Goal: Browse casually

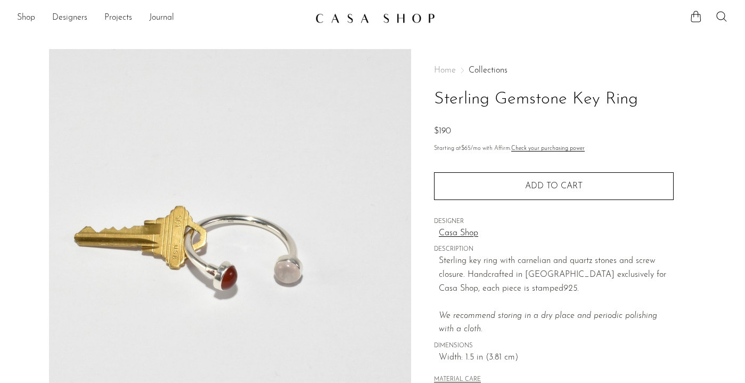
click at [390, 13] on img at bounding box center [375, 18] width 120 height 11
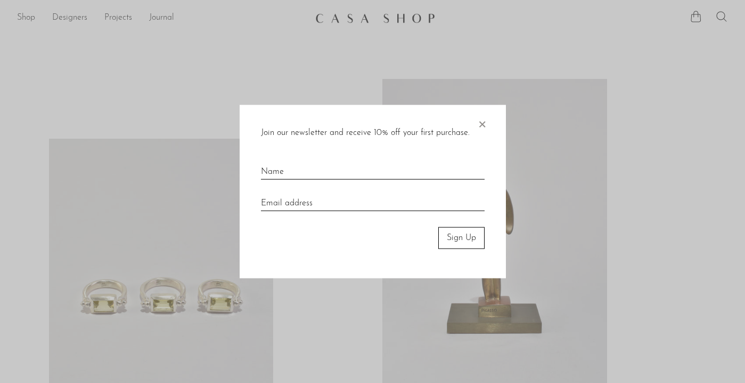
click at [29, 19] on div at bounding box center [372, 191] width 745 height 383
click at [489, 126] on div "Join our newsletter and receive 10% off your first purchase. × Sign Up" at bounding box center [373, 191] width 266 height 173
click at [479, 126] on span "×" at bounding box center [482, 122] width 11 height 34
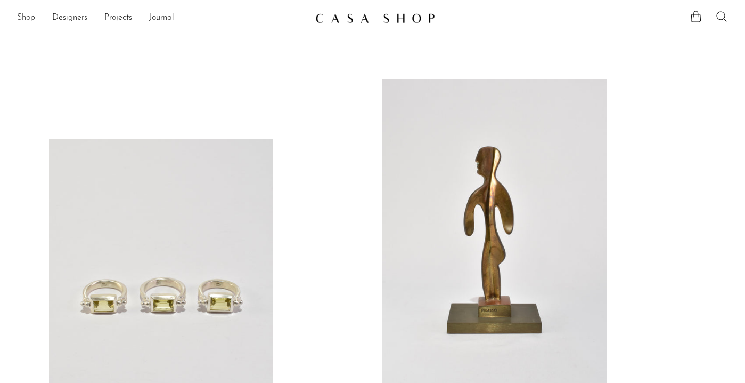
click at [31, 16] on link "Shop" at bounding box center [26, 18] width 18 height 14
